Goal: Information Seeking & Learning: Learn about a topic

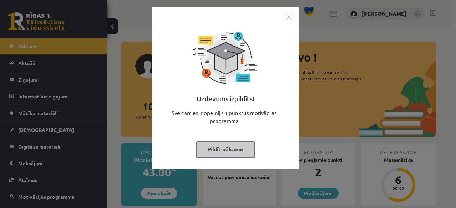
click at [293, 18] on img "Close" at bounding box center [288, 17] width 11 height 11
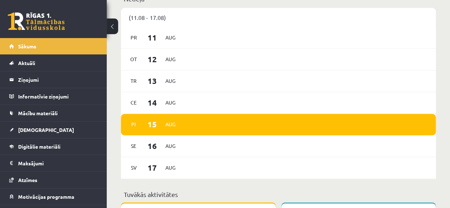
scroll to position [356, 0]
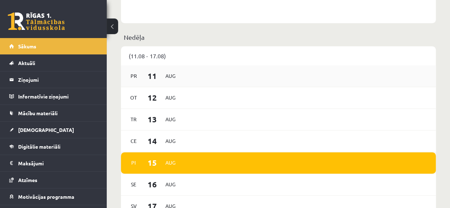
click at [189, 82] on div "Pr 11 Aug" at bounding box center [278, 77] width 315 height 22
click at [154, 72] on span "11" at bounding box center [152, 76] width 22 height 12
click at [138, 74] on span "Pr" at bounding box center [133, 75] width 15 height 11
click at [130, 74] on span "Pr" at bounding box center [133, 75] width 15 height 11
click at [135, 75] on span "Pr" at bounding box center [133, 75] width 15 height 11
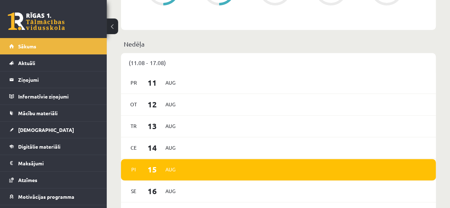
scroll to position [273, 0]
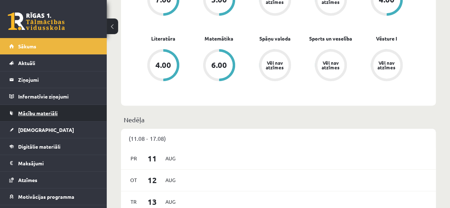
click at [47, 111] on span "Mācību materiāli" at bounding box center [38, 113] width 40 height 6
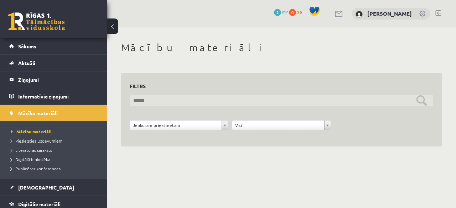
click at [174, 99] on input "text" at bounding box center [281, 100] width 303 height 11
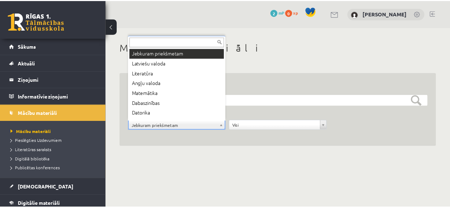
scroll to position [9, 0]
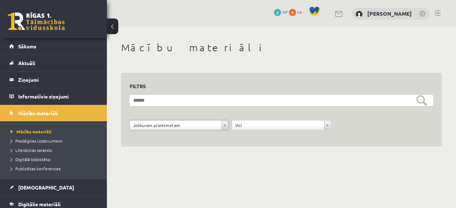
click at [279, 132] on div "**********" at bounding box center [281, 127] width 102 height 14
click at [46, 140] on span "Pieslēgties Uzdevumiem" at bounding box center [37, 141] width 52 height 6
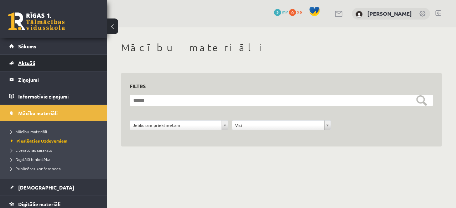
click at [55, 59] on link "Aktuāli" at bounding box center [53, 63] width 89 height 16
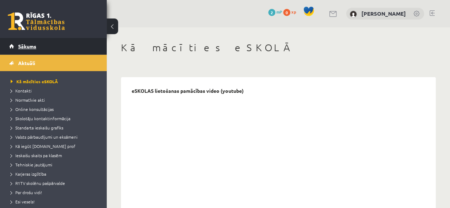
click at [52, 44] on link "Sākums" at bounding box center [53, 46] width 89 height 16
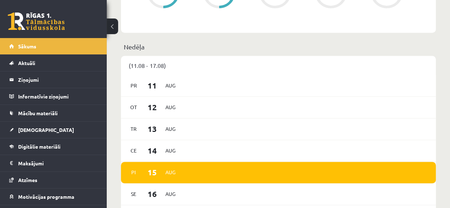
scroll to position [285, 0]
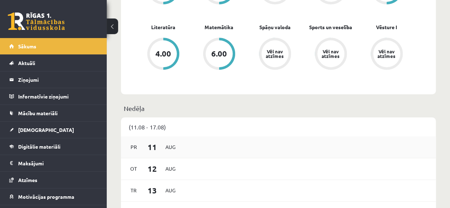
click at [157, 143] on span "11" at bounding box center [152, 147] width 22 height 12
click at [135, 148] on span "Pr" at bounding box center [133, 147] width 15 height 11
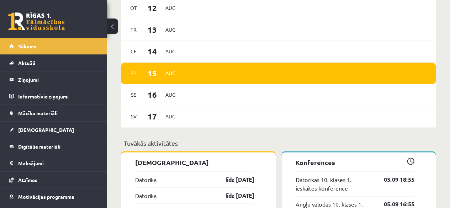
scroll to position [392, 0]
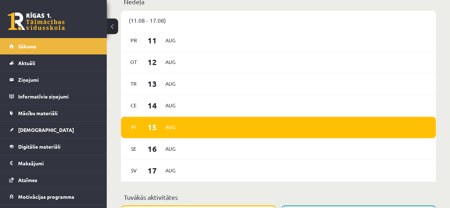
drag, startPoint x: 135, startPoint y: 148, endPoint x: 128, endPoint y: 132, distance: 17.7
click at [129, 138] on div "Pi 15 Aug" at bounding box center [278, 128] width 315 height 22
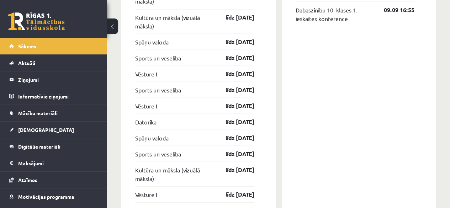
scroll to position [487, 0]
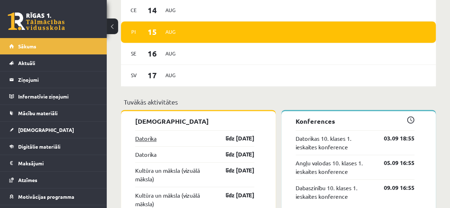
click at [148, 139] on link "Datorika" at bounding box center [145, 138] width 21 height 9
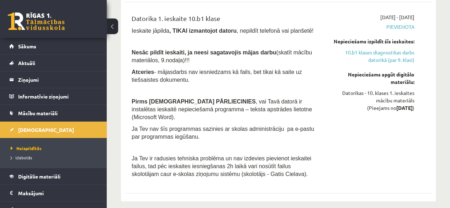
scroll to position [142, 0]
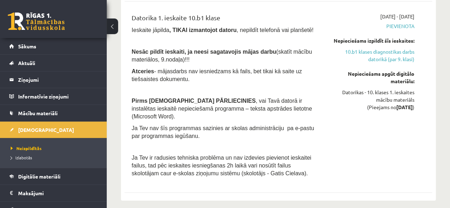
click at [397, 105] on strong "[DATE]" at bounding box center [405, 107] width 16 height 6
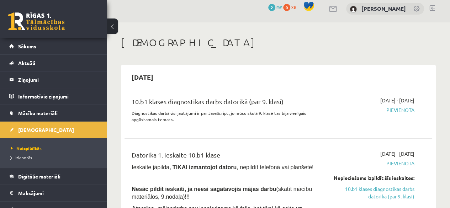
scroll to position [0, 0]
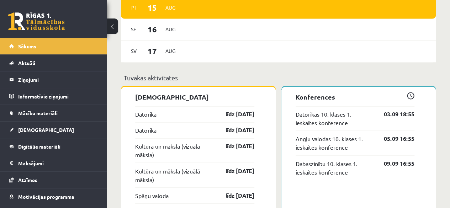
scroll to position [523, 0]
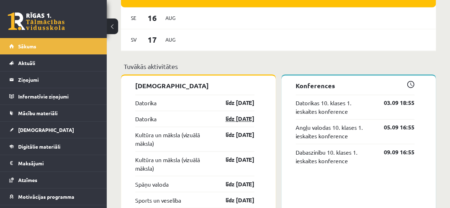
click at [243, 120] on link "līdz [DATE]" at bounding box center [233, 119] width 41 height 9
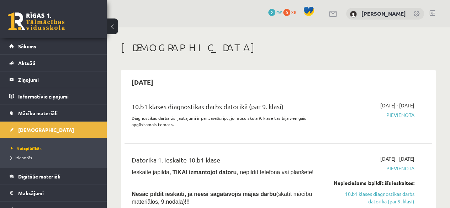
scroll to position [142, 0]
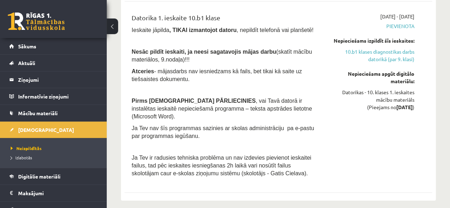
click at [401, 108] on strong "[DATE]" at bounding box center [405, 107] width 16 height 6
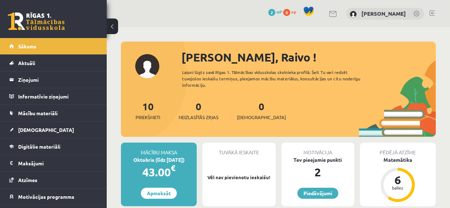
scroll to position [523, 0]
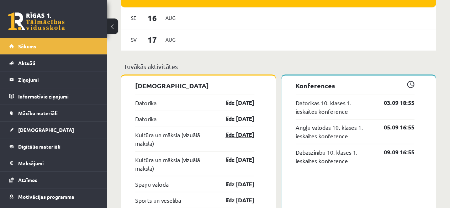
click at [241, 135] on link "līdz [DATE]" at bounding box center [233, 135] width 41 height 9
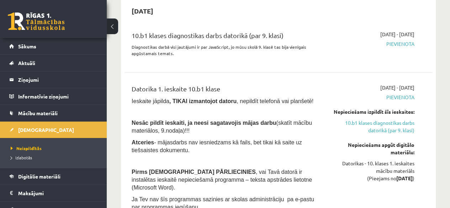
scroll to position [107, 0]
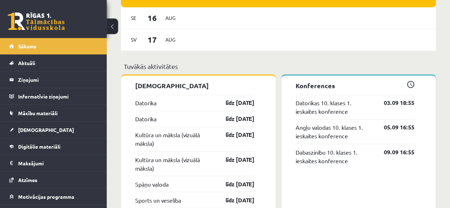
scroll to position [558, 0]
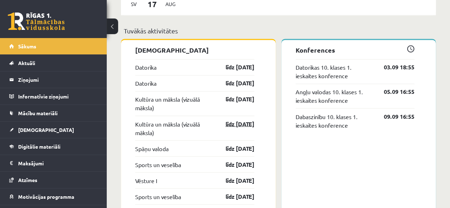
click at [231, 123] on link "līdz [DATE]" at bounding box center [233, 124] width 41 height 9
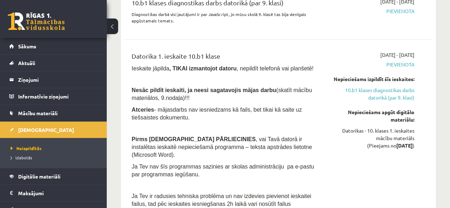
scroll to position [107, 0]
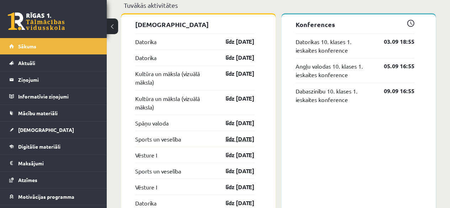
scroll to position [594, 0]
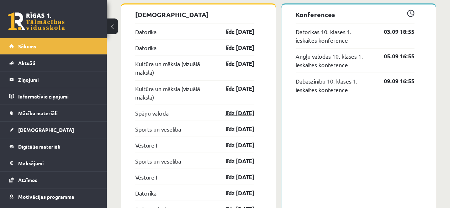
click at [234, 111] on link "līdz [DATE]" at bounding box center [233, 113] width 41 height 9
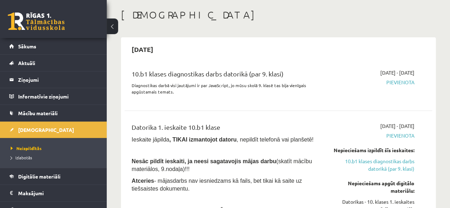
scroll to position [107, 0]
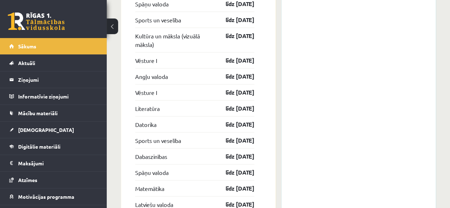
scroll to position [843, 0]
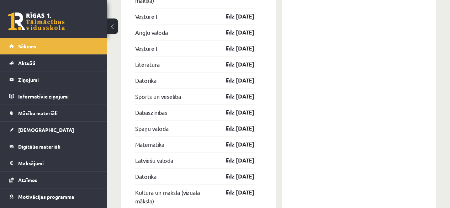
click at [241, 125] on link "līdz 15.02.26" at bounding box center [233, 128] width 41 height 9
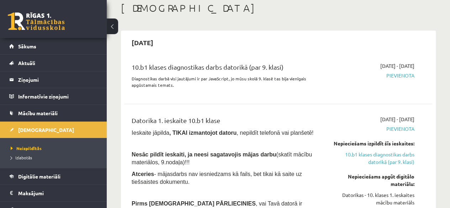
scroll to position [142, 0]
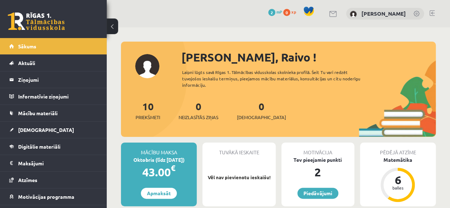
click at [195, 90] on div "Sveiks, Raivo ! Laipni lūgts savā Rīgas 1. Tālmācības vidusskolas skolnieka pro…" at bounding box center [278, 93] width 315 height 88
click at [153, 111] on link "10 Priekšmeti" at bounding box center [148, 110] width 25 height 21
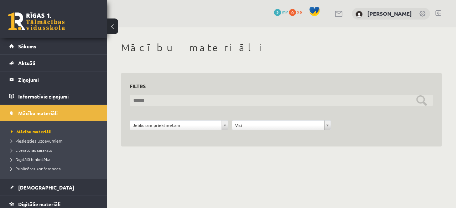
click at [420, 103] on input "text" at bounding box center [281, 100] width 303 height 11
type input "********"
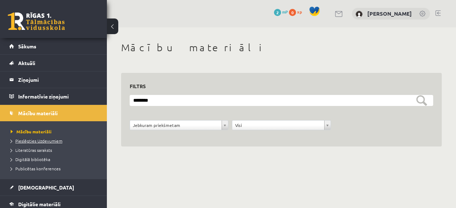
click at [37, 142] on span "Pieslēgties Uzdevumiem" at bounding box center [37, 141] width 52 height 6
click at [422, 15] on link at bounding box center [422, 14] width 7 height 7
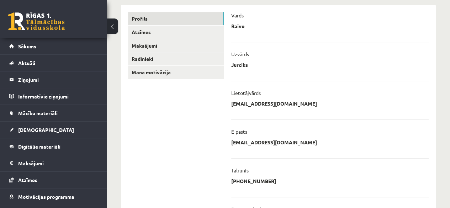
scroll to position [78, 0]
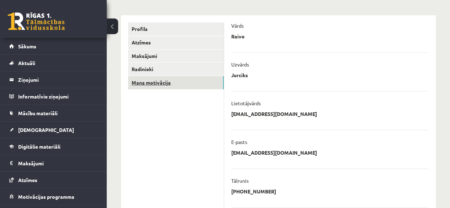
click at [174, 82] on link "Mana motivācija" at bounding box center [176, 82] width 96 height 13
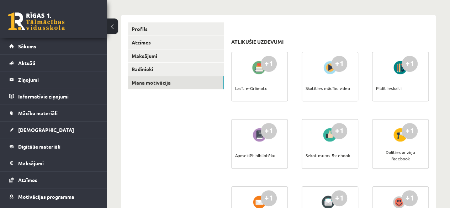
click at [318, 88] on div "Skatīties mācību video" at bounding box center [328, 88] width 45 height 25
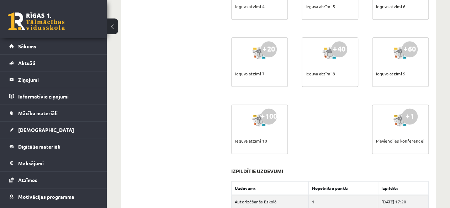
scroll to position [467, 0]
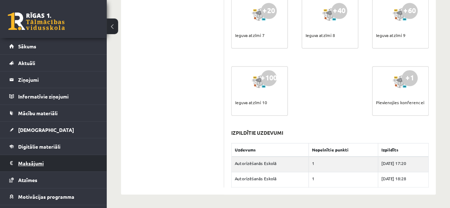
click at [34, 158] on legend "Maksājumi 0" at bounding box center [58, 163] width 80 height 16
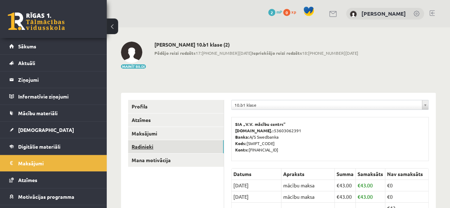
click at [177, 144] on link "Radinieki" at bounding box center [176, 146] width 96 height 13
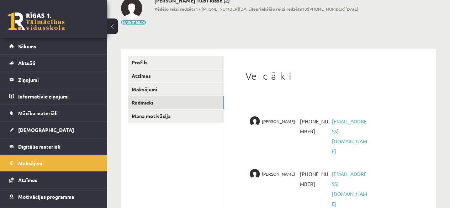
scroll to position [45, 0]
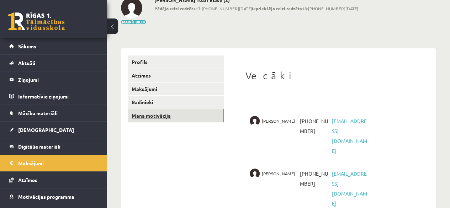
click at [177, 119] on link "Mana motivācija" at bounding box center [176, 115] width 96 height 13
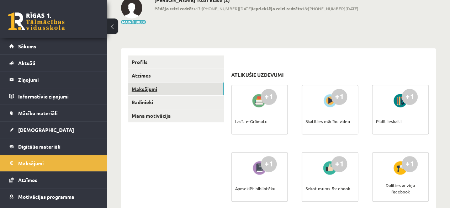
click at [163, 90] on link "Maksājumi" at bounding box center [176, 89] width 96 height 13
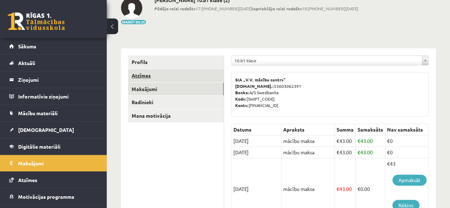
click at [166, 75] on link "Atzīmes" at bounding box center [176, 75] width 96 height 13
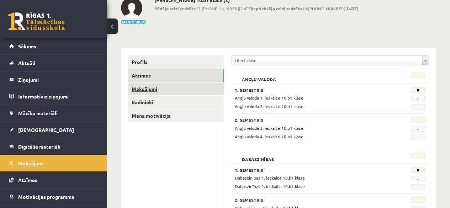
click at [166, 90] on link "Maksājumi" at bounding box center [176, 89] width 96 height 13
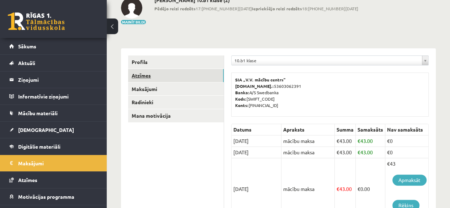
click at [176, 77] on link "Atzīmes" at bounding box center [176, 75] width 96 height 13
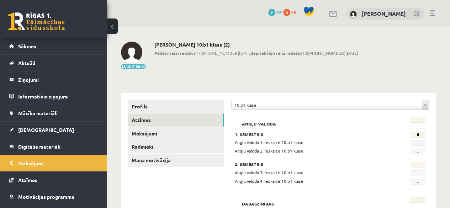
click at [175, 108] on link "Profils" at bounding box center [176, 106] width 96 height 13
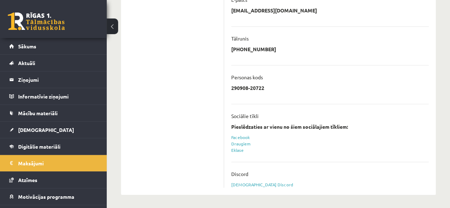
scroll to position [78, 0]
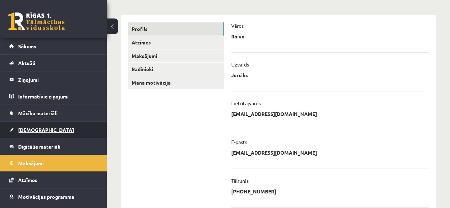
click at [65, 128] on link "[DEMOGRAPHIC_DATA]" at bounding box center [53, 130] width 89 height 16
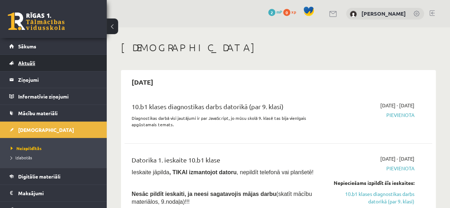
click at [33, 66] on link "Aktuāli" at bounding box center [53, 63] width 89 height 16
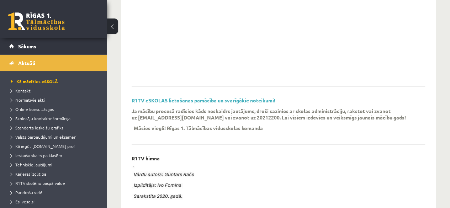
scroll to position [214, 0]
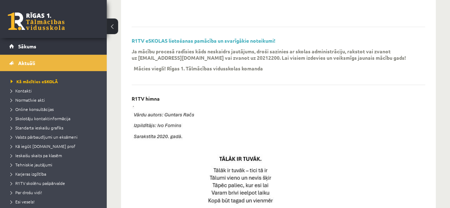
drag, startPoint x: 215, startPoint y: 129, endPoint x: 197, endPoint y: 124, distance: 18.5
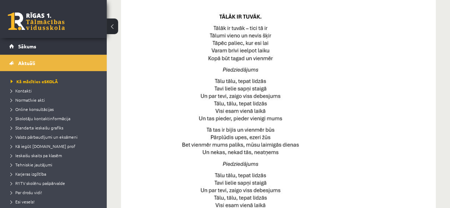
scroll to position [178, 0]
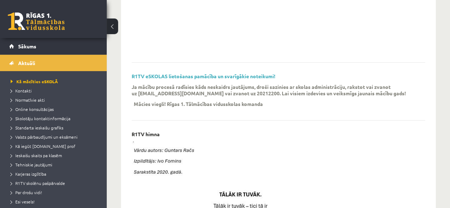
drag, startPoint x: 196, startPoint y: 143, endPoint x: 176, endPoint y: 108, distance: 40.8
click at [176, 108] on div "Ja mācību procesā radīsies kāds neskaidrs jautājums, droši sazinies ar skolas a…" at bounding box center [273, 98] width 283 height 28
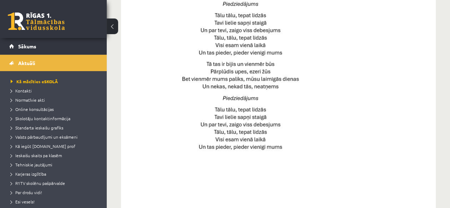
scroll to position [427, 0]
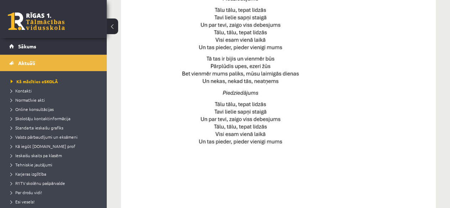
drag, startPoint x: 176, startPoint y: 109, endPoint x: 158, endPoint y: 108, distance: 17.9
click at [158, 108] on img at bounding box center [239, 23] width 214 height 262
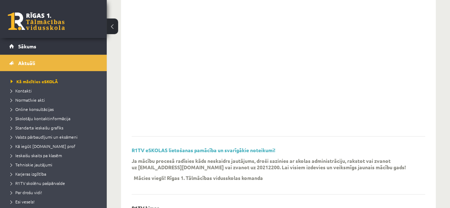
scroll to position [0, 0]
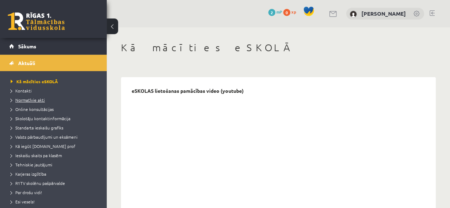
click at [39, 98] on span "Normatīvie akti" at bounding box center [28, 100] width 34 height 6
click at [27, 101] on span "Normatīvie akti" at bounding box center [30, 100] width 39 height 6
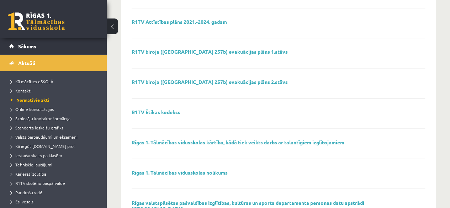
scroll to position [522, 0]
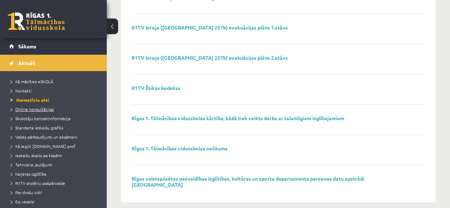
click at [36, 110] on span "Online konsultācijas" at bounding box center [32, 109] width 43 height 6
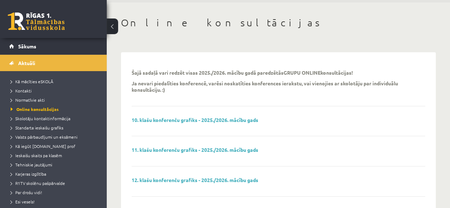
scroll to position [36, 0]
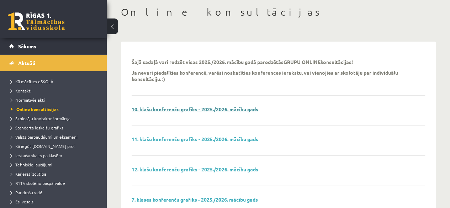
click at [169, 111] on link "10. klašu konferenču grafiks - 2025./2026. mācību gads" at bounding box center [195, 109] width 127 height 6
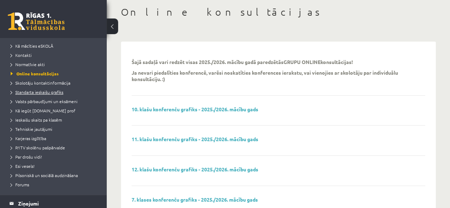
click at [62, 89] on link "Standarta ieskaišu grafiks" at bounding box center [55, 92] width 89 height 6
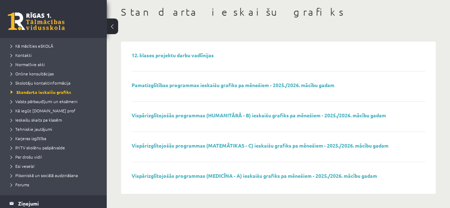
scroll to position [35, 0]
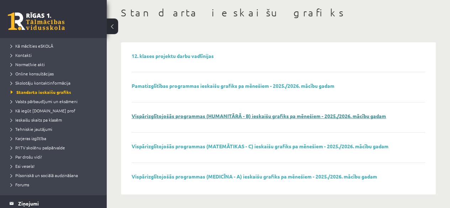
click at [236, 118] on link "Vispārizglītojošās programmas (HUMANITĀRĀ - B) ieskaišu grafiks pa mēnešiem - 2…" at bounding box center [259, 116] width 255 height 6
click at [61, 103] on span "Valsts pārbaudījumi un eksāmeni" at bounding box center [44, 102] width 67 height 6
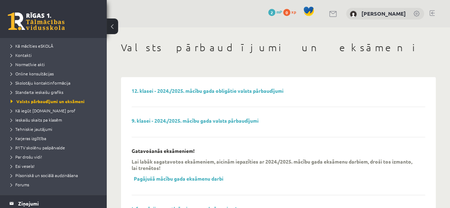
click at [314, 7] on span at bounding box center [309, 11] width 11 height 11
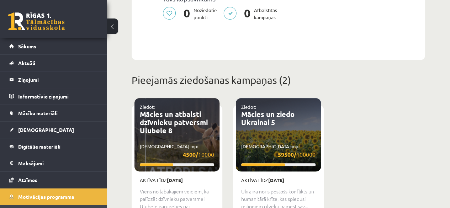
scroll to position [249, 0]
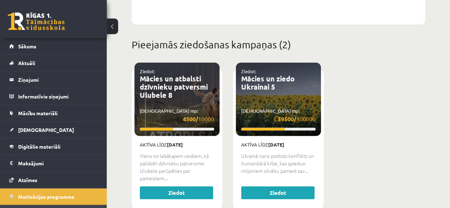
drag, startPoint x: 232, startPoint y: 128, endPoint x: 377, endPoint y: 129, distance: 145.3
click at [377, 129] on div "Ziedot: Mācies un atbalsti dzīvnieku patversmi Ulubele 8 Savākti mp: 4500/ 1000…" at bounding box center [278, 142] width 304 height 159
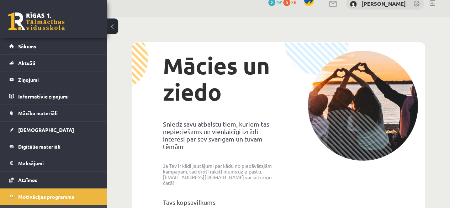
scroll to position [0, 0]
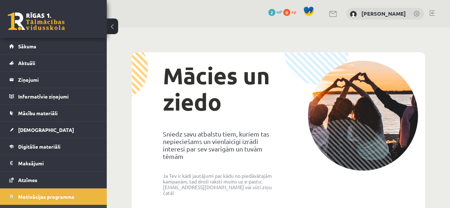
click at [338, 10] on div at bounding box center [333, 13] width 9 height 7
click at [338, 11] on link at bounding box center [333, 14] width 9 height 6
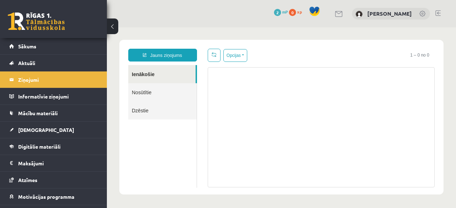
click at [136, 90] on link "Nosūtītie" at bounding box center [162, 92] width 68 height 18
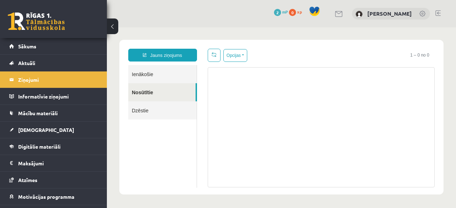
click at [148, 108] on link "Dzēstie" at bounding box center [162, 110] width 68 height 18
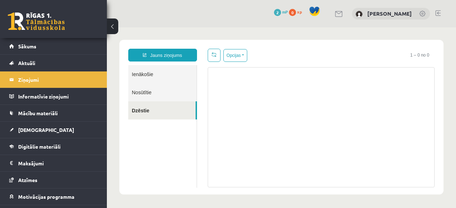
click at [150, 98] on link "Nosūtītie" at bounding box center [162, 92] width 68 height 18
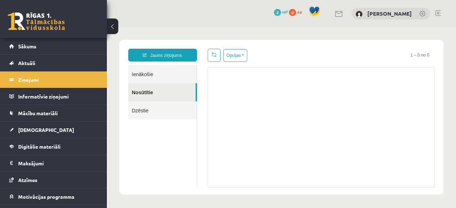
click at [155, 80] on link "Ienākošie" at bounding box center [162, 74] width 68 height 18
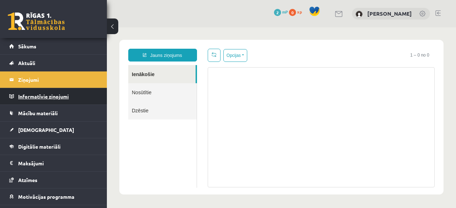
click at [68, 99] on legend "Informatīvie ziņojumi 0" at bounding box center [58, 96] width 80 height 16
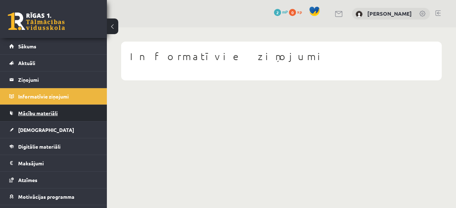
click at [56, 113] on span "Mācību materiāli" at bounding box center [38, 113] width 40 height 6
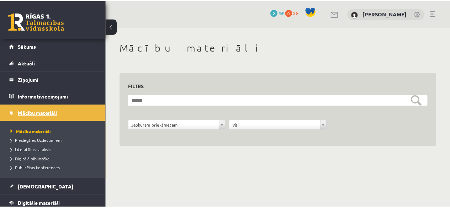
scroll to position [36, 0]
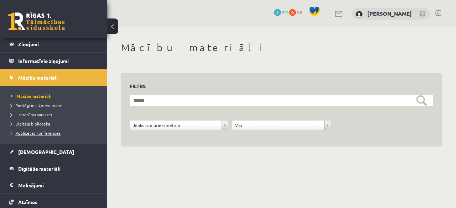
click at [54, 133] on span "Publicētas konferences" at bounding box center [36, 133] width 50 height 6
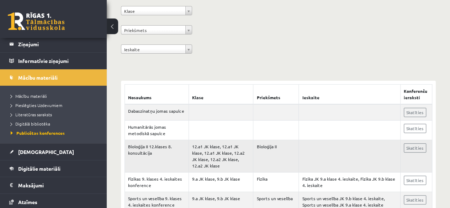
scroll to position [36, 0]
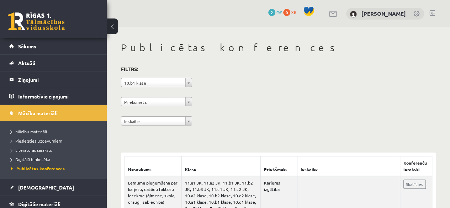
drag, startPoint x: 212, startPoint y: 97, endPoint x: 233, endPoint y: 35, distance: 66.1
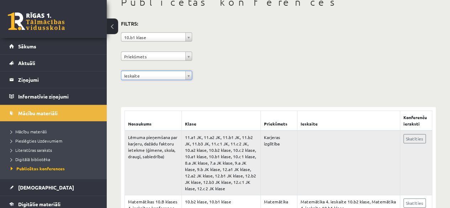
scroll to position [71, 0]
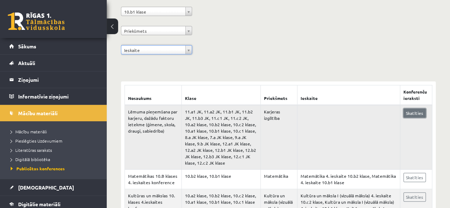
click at [411, 114] on link "Skatīties" at bounding box center [415, 113] width 22 height 9
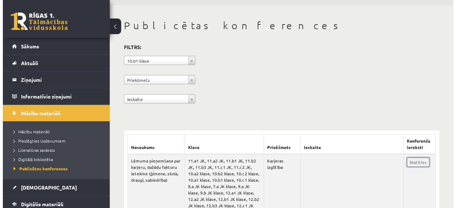
scroll to position [0, 0]
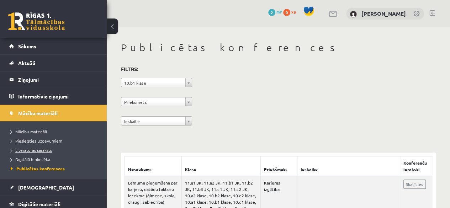
click at [51, 151] on span "Literatūras saraksts" at bounding box center [31, 150] width 41 height 6
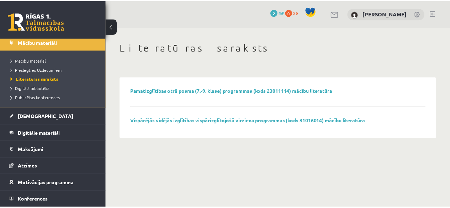
scroll to position [36, 0]
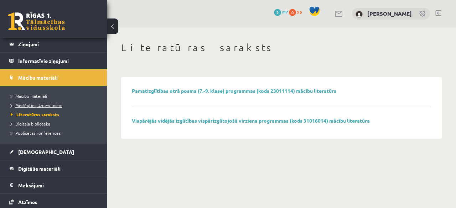
click at [37, 106] on span "Pieslēgties Uzdevumiem" at bounding box center [37, 106] width 52 height 6
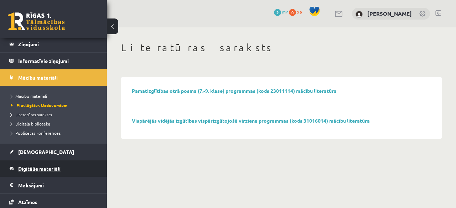
click at [63, 164] on link "Digitālie materiāli" at bounding box center [53, 169] width 89 height 16
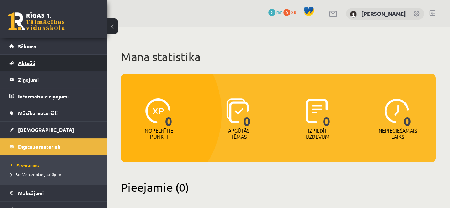
click at [40, 61] on link "Aktuāli" at bounding box center [53, 63] width 89 height 16
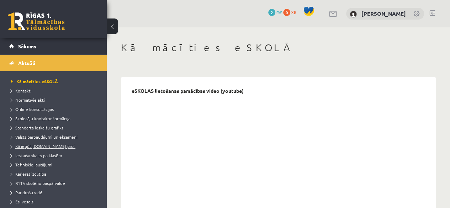
click at [51, 145] on span "Kā iegūt [DOMAIN_NAME] prof" at bounding box center [43, 146] width 65 height 6
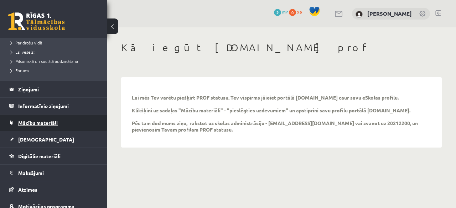
scroll to position [188, 0]
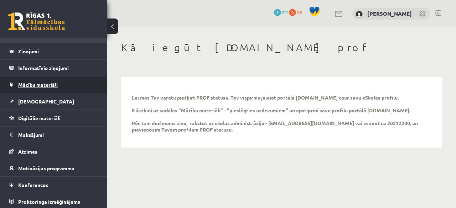
click at [50, 83] on span "Mācību materiāli" at bounding box center [38, 85] width 40 height 6
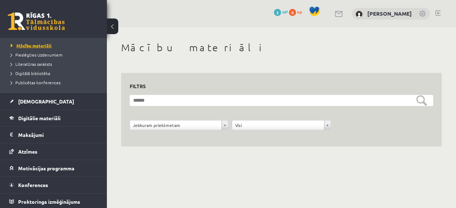
click at [37, 45] on span "Mācību materiāli" at bounding box center [31, 46] width 41 height 6
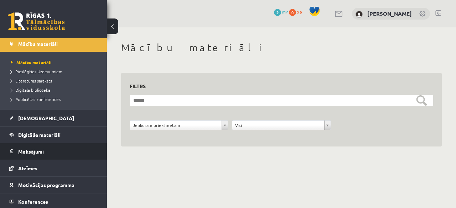
scroll to position [15, 0]
